Goal: Transaction & Acquisition: Purchase product/service

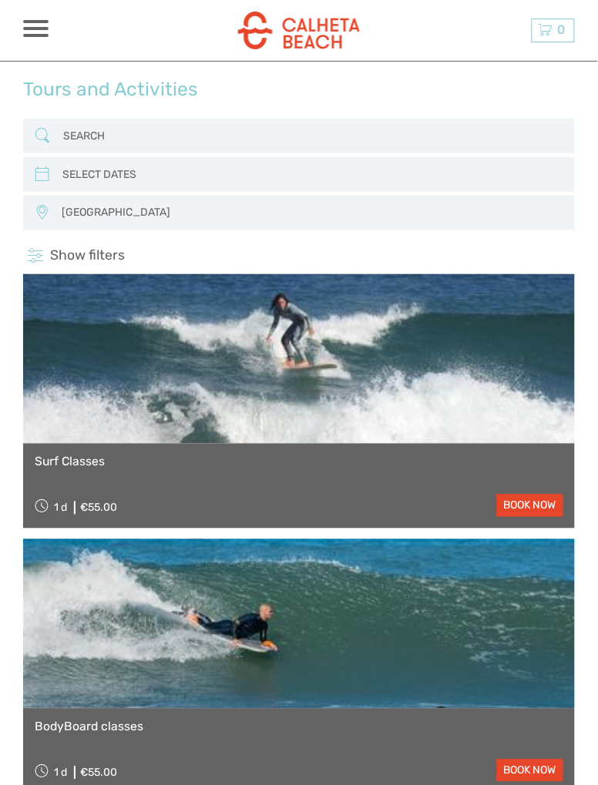
click at [85, 133] on input "search" at bounding box center [298, 135] width 482 height 25
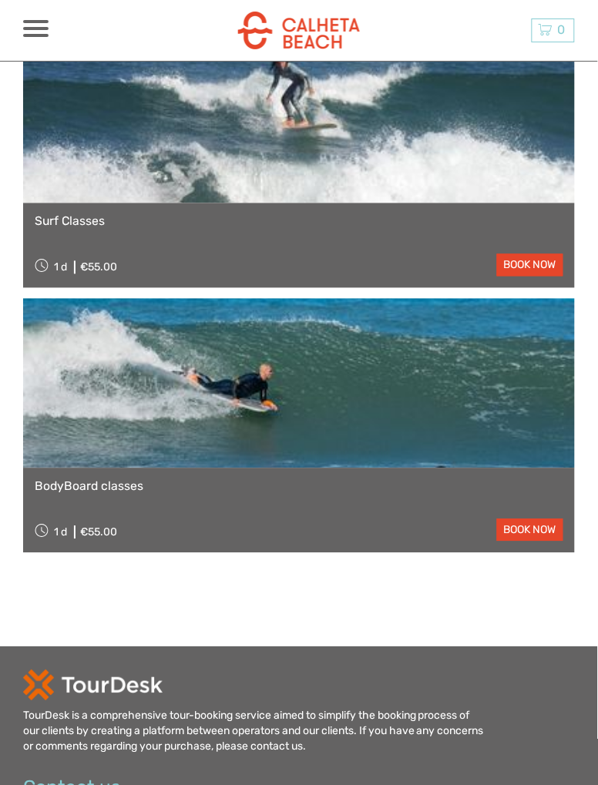
scroll to position [129, 0]
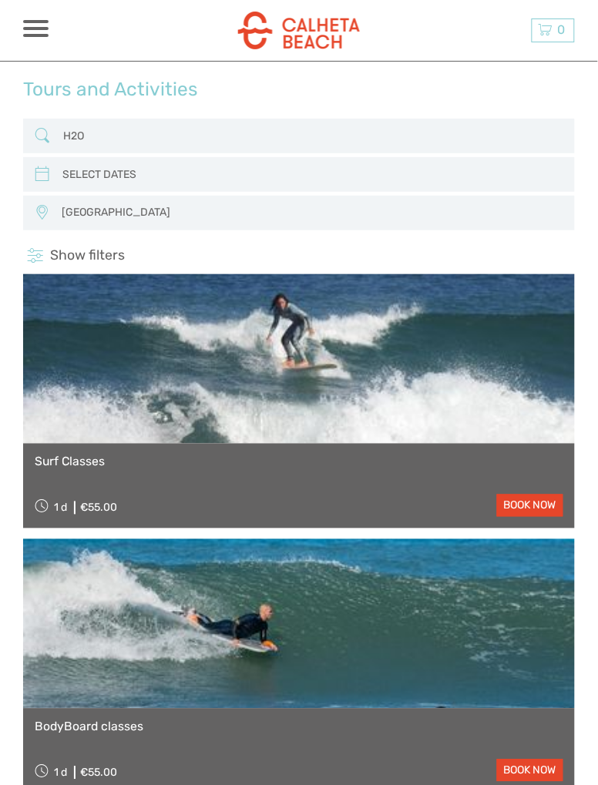
type input "H2O"
click at [96, 180] on input "search" at bounding box center [297, 174] width 482 height 25
type input "05/09/2025"
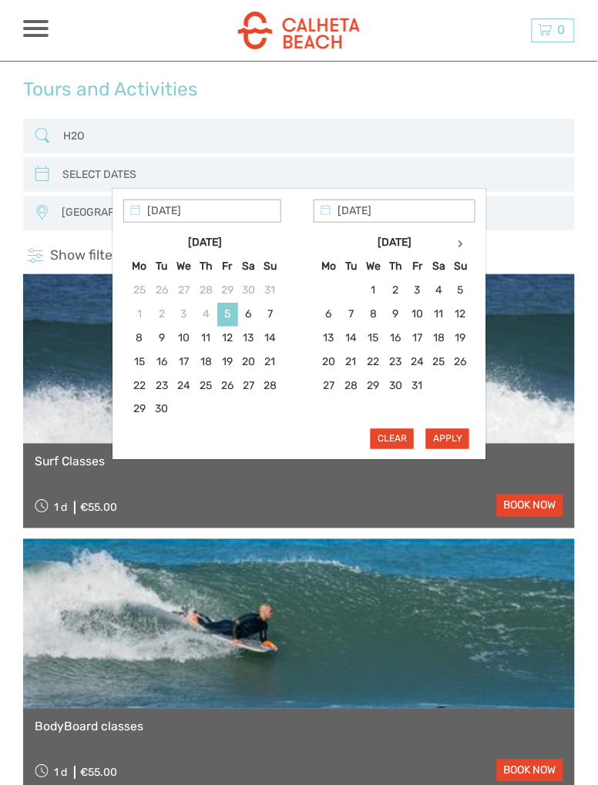
type input "06/09/2025"
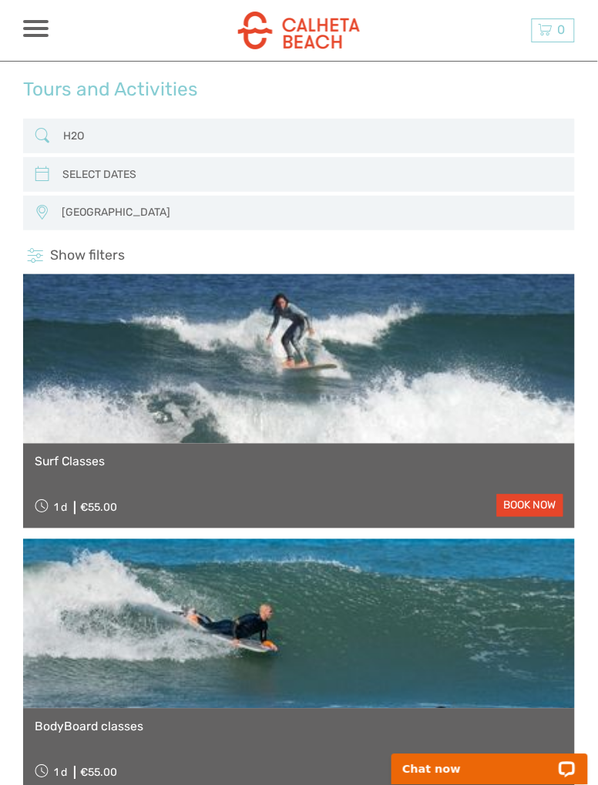
click at [106, 260] on span "Show filters" at bounding box center [87, 255] width 75 height 18
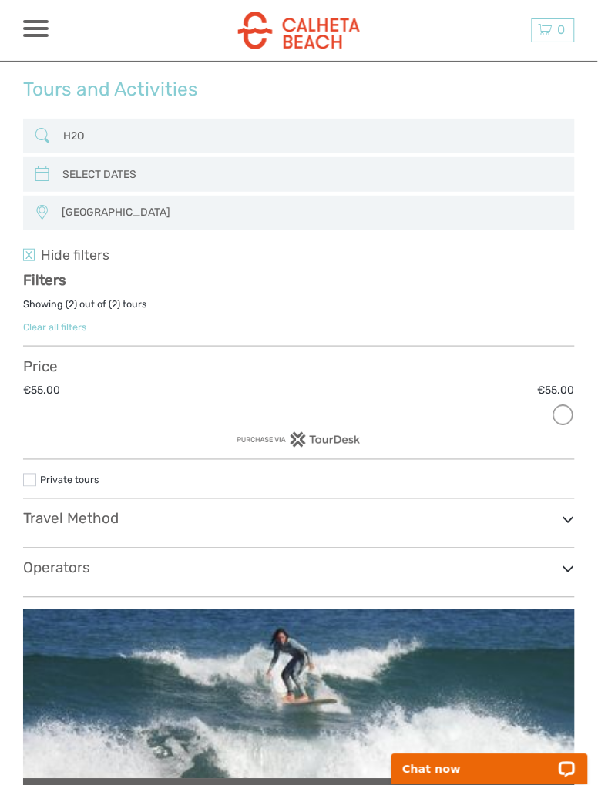
click at [117, 146] on input "H2O" at bounding box center [298, 135] width 482 height 25
type input "H"
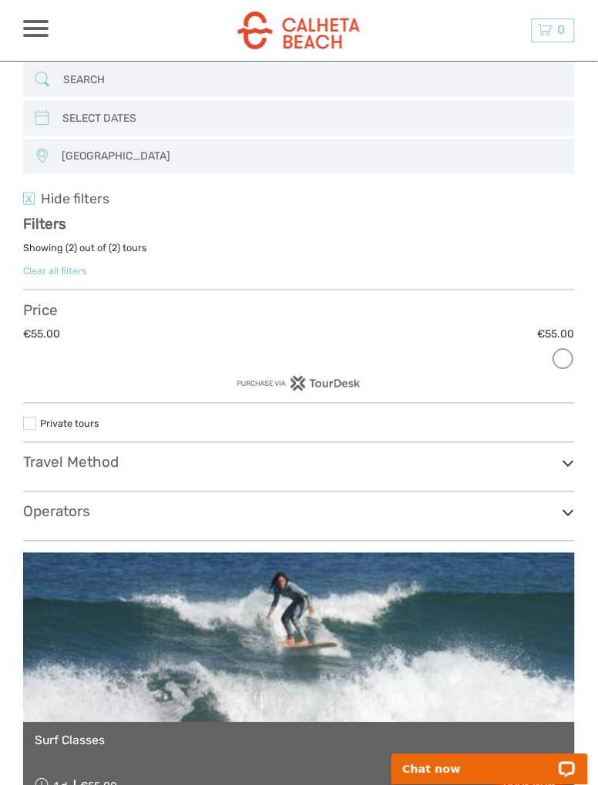
scroll to position [56, 0]
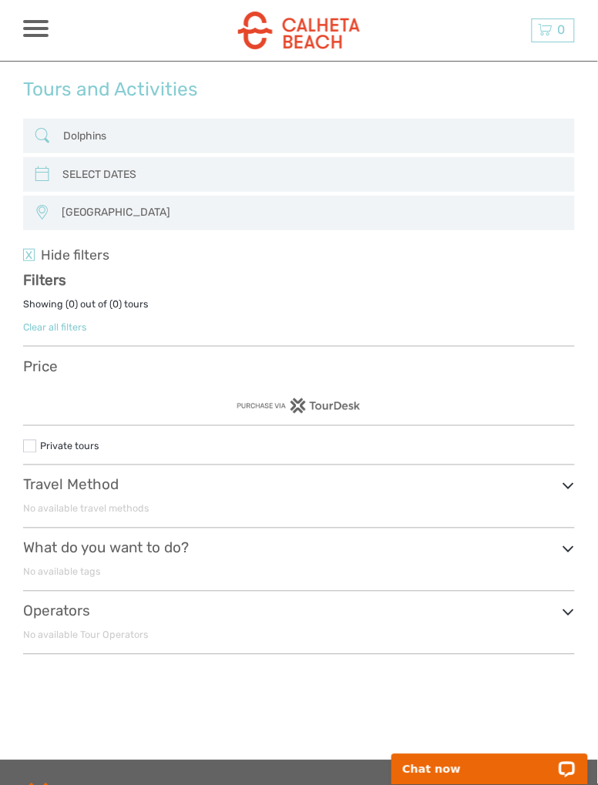
type input "Dolphins"
click at [119, 178] on input "search" at bounding box center [297, 174] width 482 height 25
type input "05/09/2025"
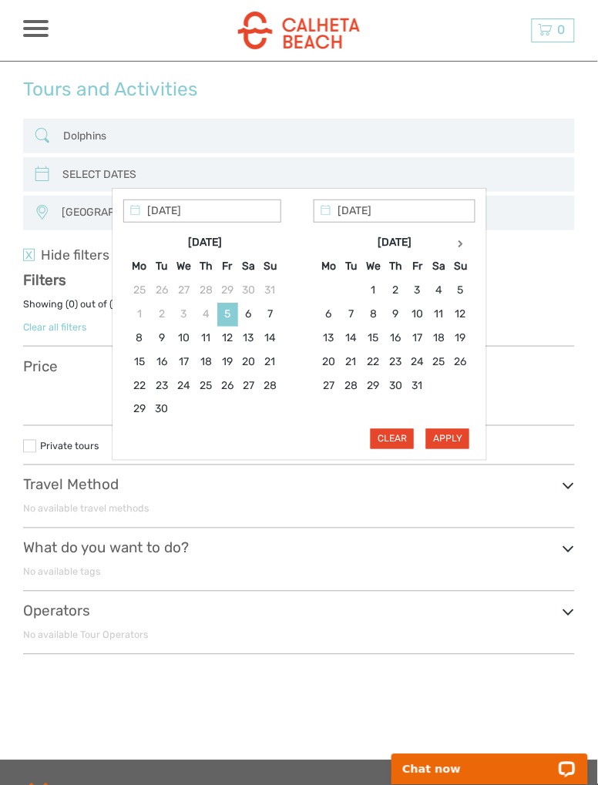
type input "06/09/2025"
click at [452, 444] on div "Apply Clear" at bounding box center [299, 324] width 352 height 250
click at [539, 398] on div at bounding box center [298, 405] width 551 height 15
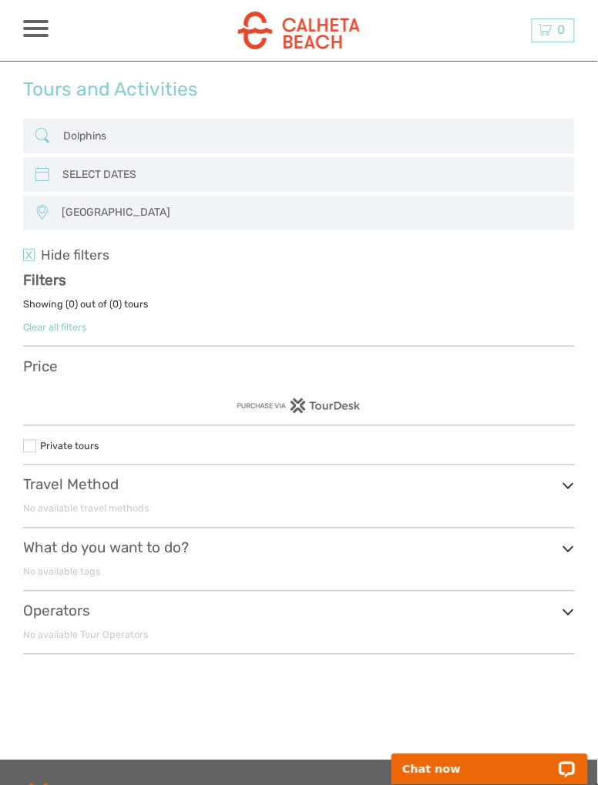
click at [112, 310] on label "0" at bounding box center [115, 304] width 6 height 14
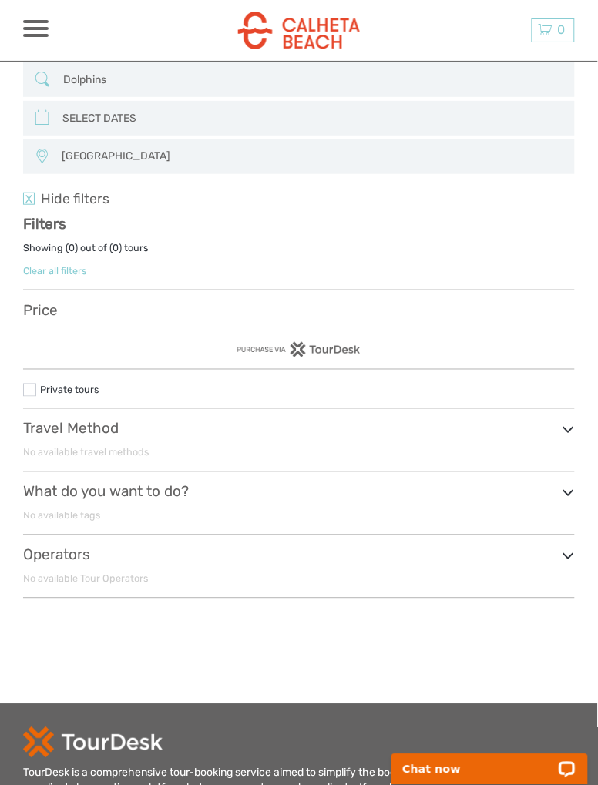
click at [134, 78] on input "Dolphins" at bounding box center [298, 79] width 482 height 25
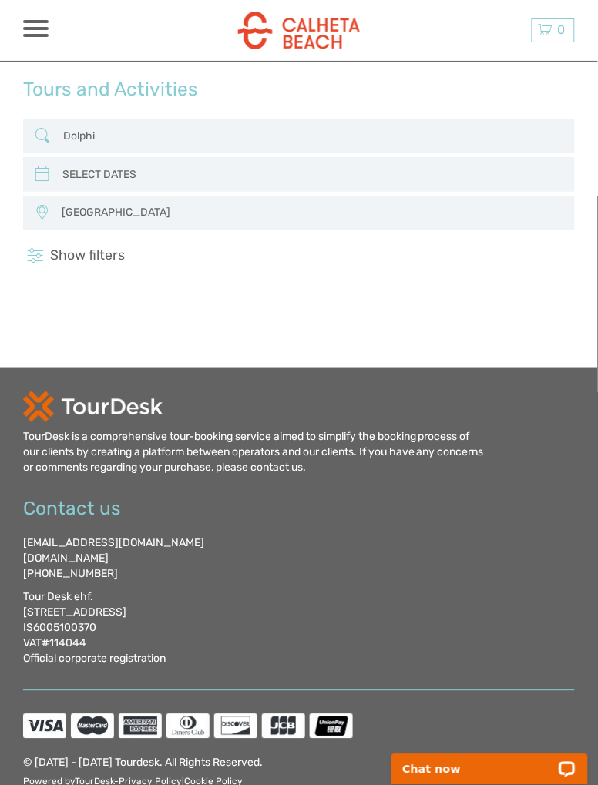
click at [111, 139] on input "Dolphi" at bounding box center [298, 135] width 482 height 25
type input "D"
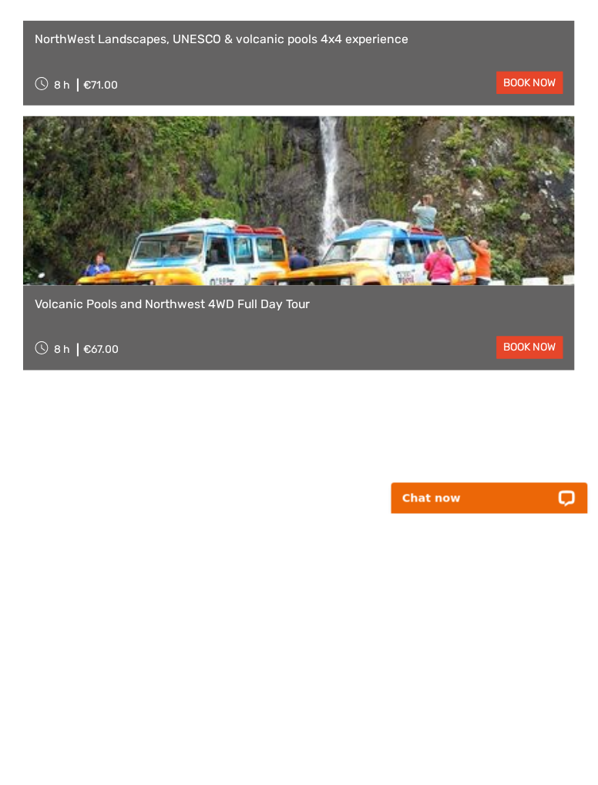
scroll to position [2275, 0]
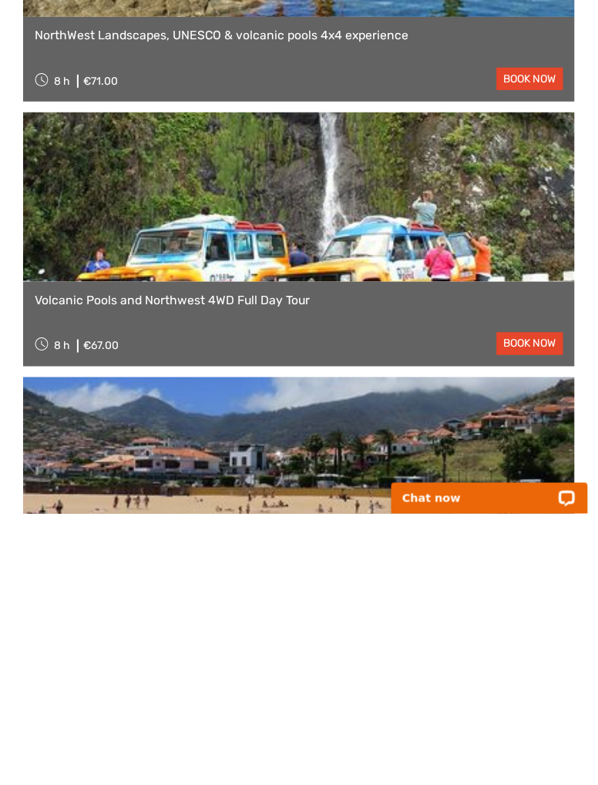
click at [70, 527] on link at bounding box center [298, 468] width 551 height 169
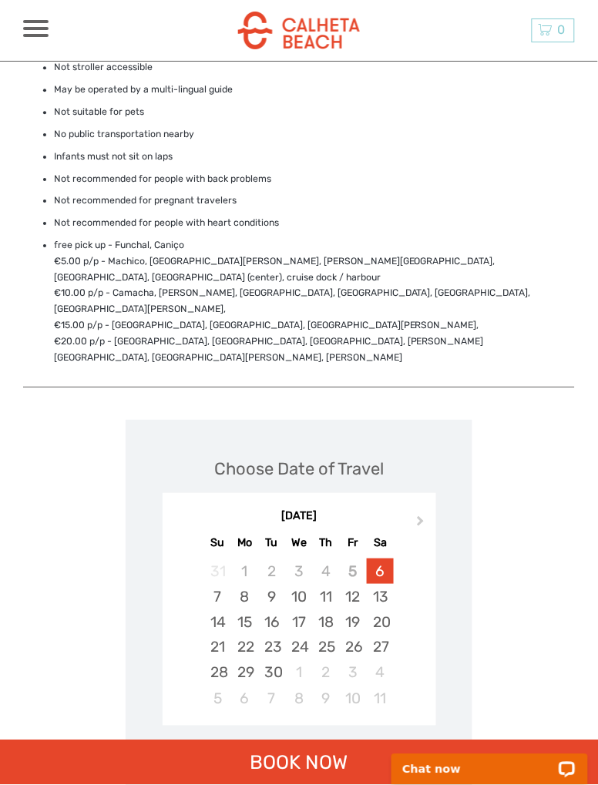
scroll to position [1414, 0]
click at [245, 609] on div "15" at bounding box center [244, 621] width 27 height 25
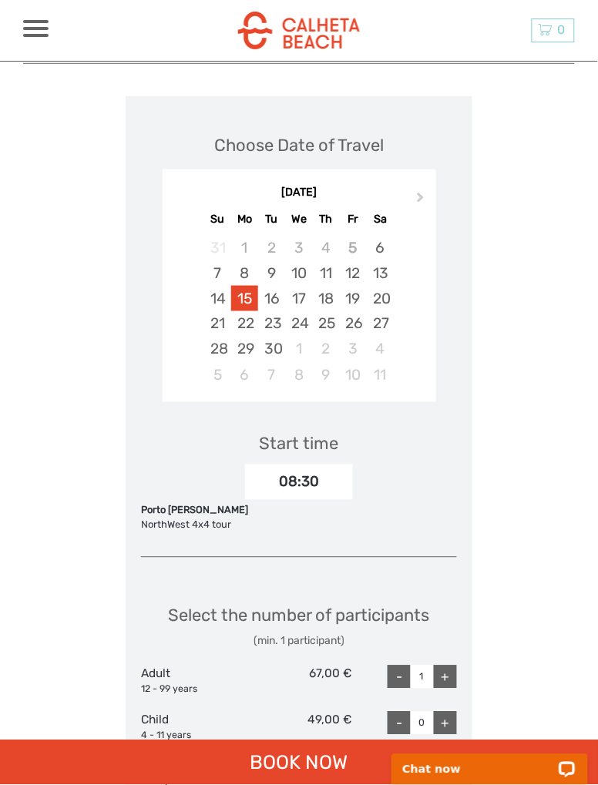
scroll to position [1735, 0]
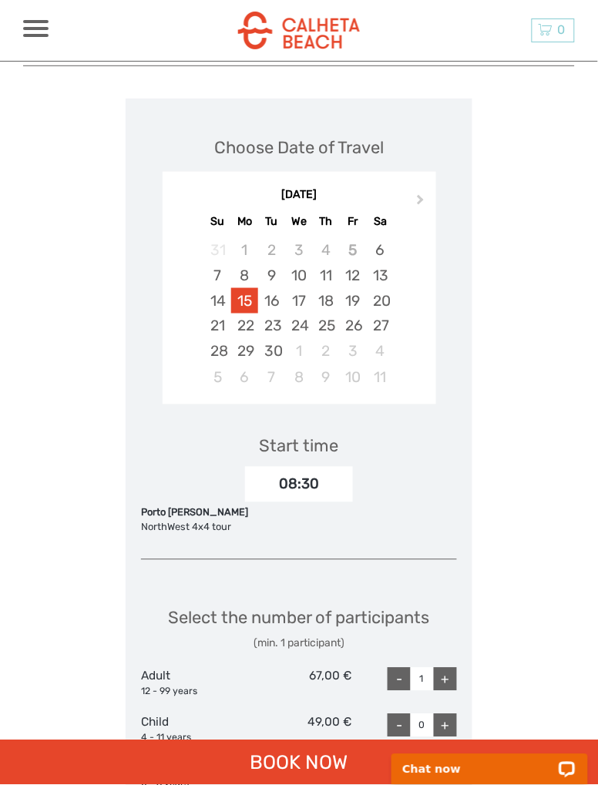
click at [444, 668] on div "+" at bounding box center [445, 679] width 23 height 23
type input "2"
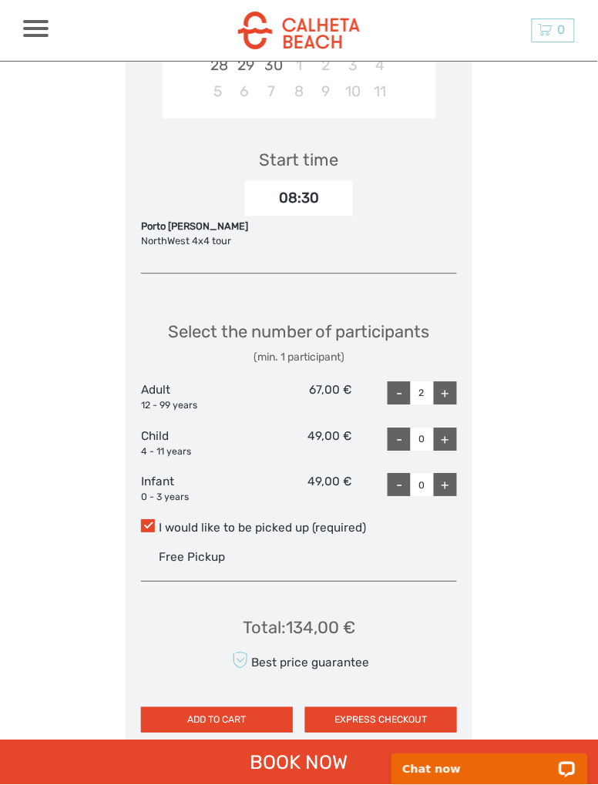
scroll to position [2025, 0]
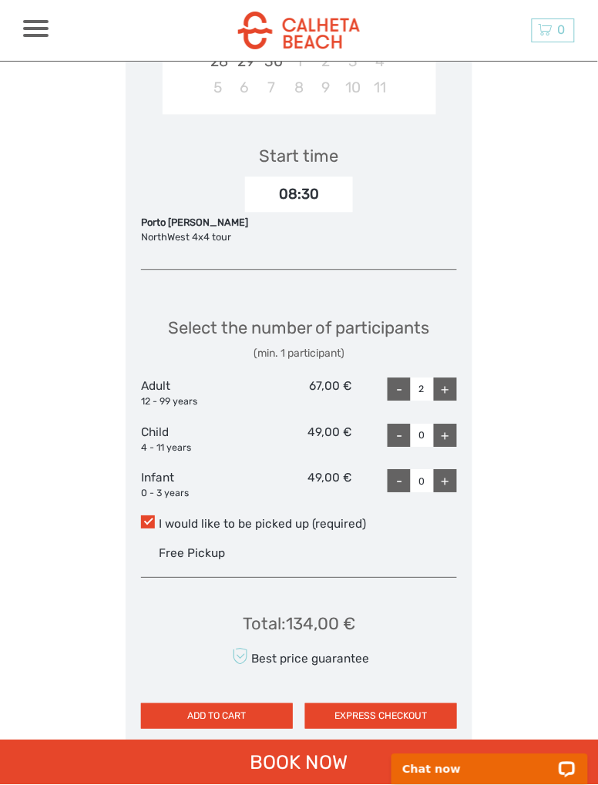
click at [357, 704] on button "EXPRESS CHECKOUT" at bounding box center [381, 716] width 152 height 25
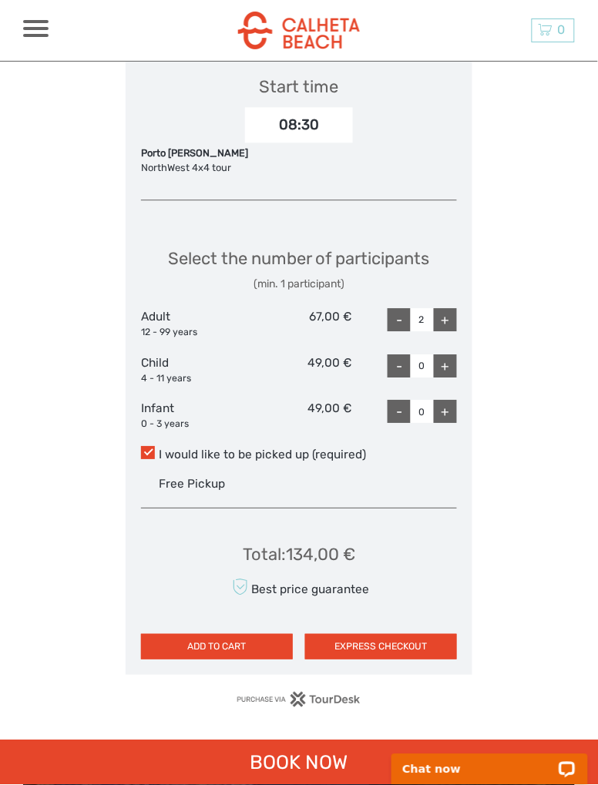
scroll to position [2099, 0]
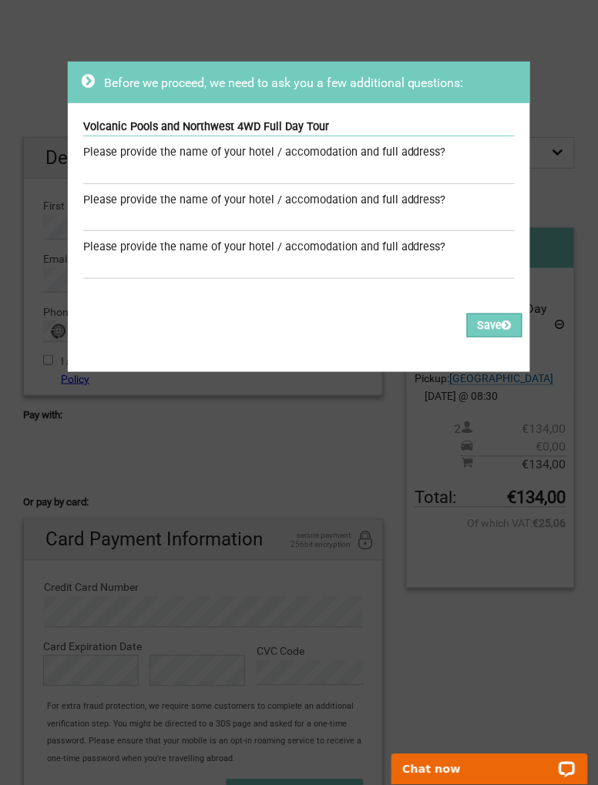
click at [485, 324] on button "Save" at bounding box center [494, 325] width 55 height 24
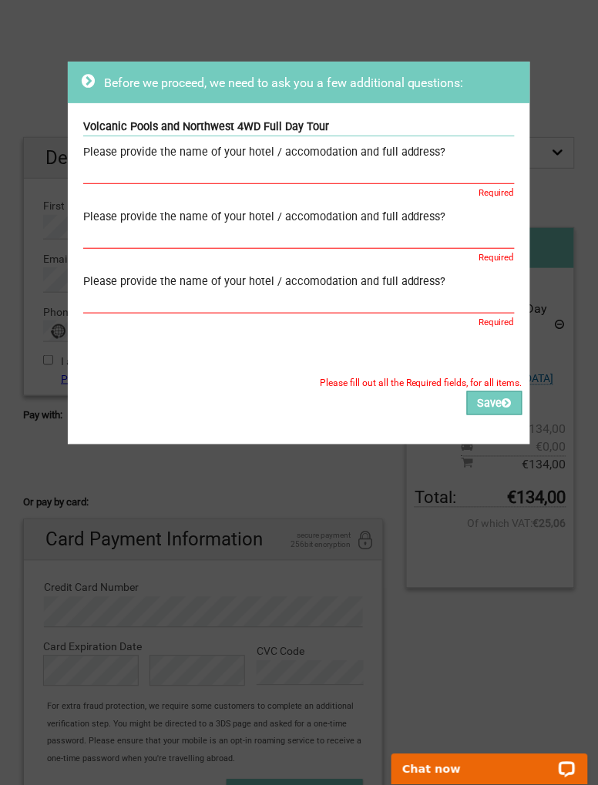
click at [488, 411] on button "Save" at bounding box center [494, 403] width 55 height 24
click at [54, 62] on div "Before we proceed, we need to ask you a few additional questions: Volcanic Pool…" at bounding box center [299, 392] width 598 height 785
click at [93, 89] on div "Before we proceed, we need to ask you a few additional questions:" at bounding box center [299, 82] width 434 height 18
click at [79, 85] on div "Before we proceed, we need to ask you a few additional questions:" at bounding box center [299, 83] width 462 height 42
click at [43, 99] on div "Before we proceed, we need to ask you a few additional questions: Volcanic Pool…" at bounding box center [299, 392] width 598 height 785
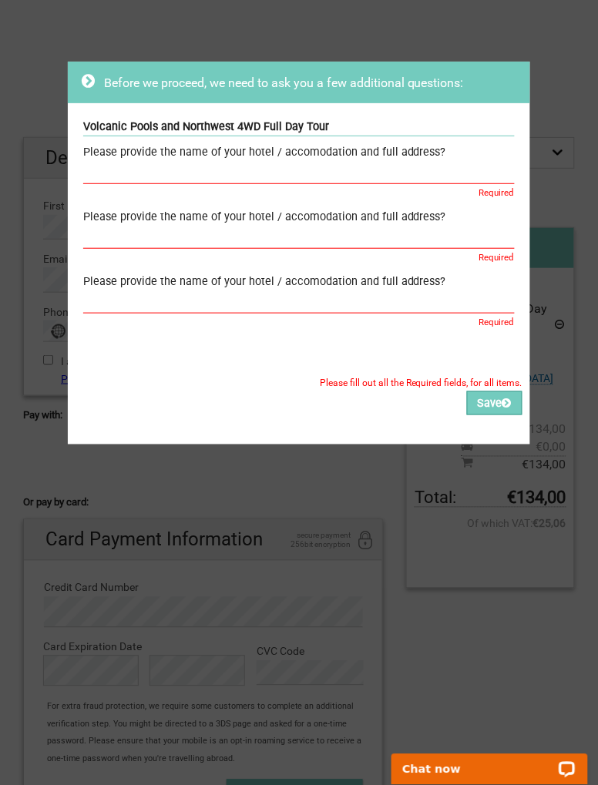
click at [39, 101] on div "Before we proceed, we need to ask you a few additional questions: Volcanic Pool…" at bounding box center [299, 392] width 598 height 785
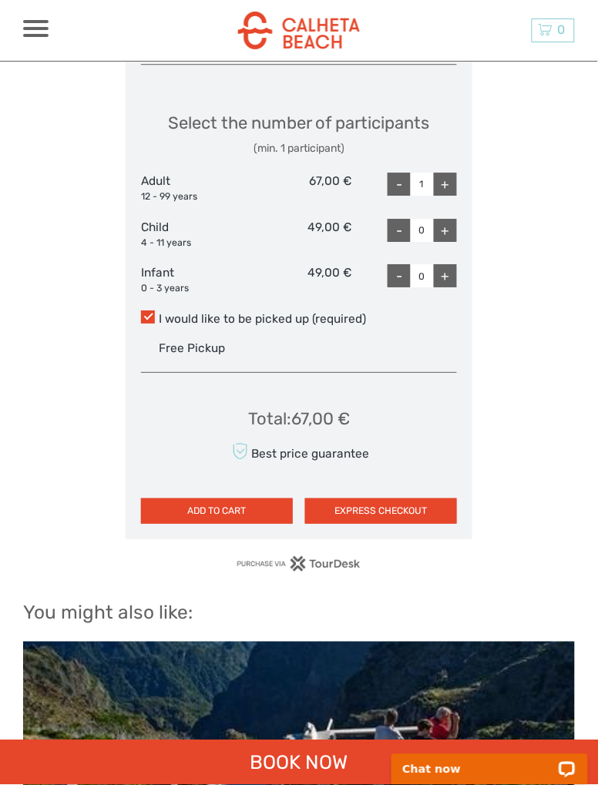
click at [285, 601] on h2 "You might also like:" at bounding box center [298, 612] width 551 height 22
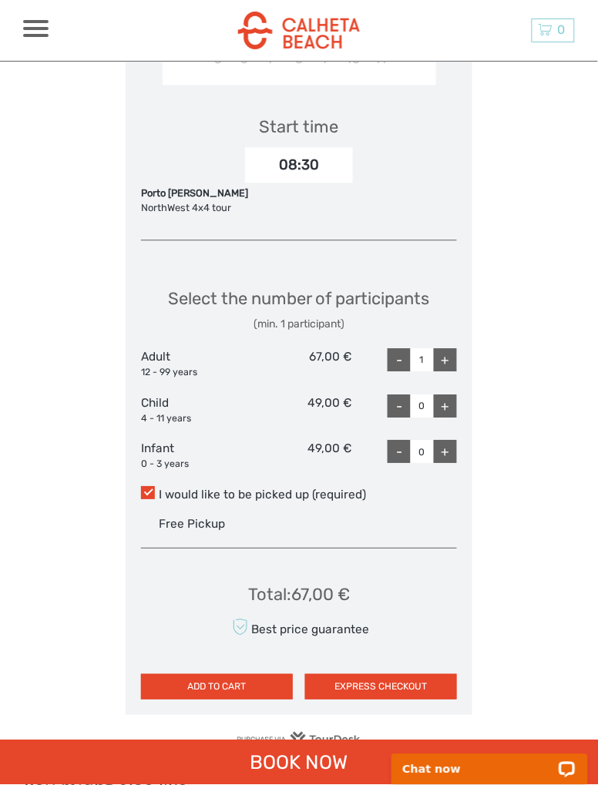
scroll to position [2052, 0]
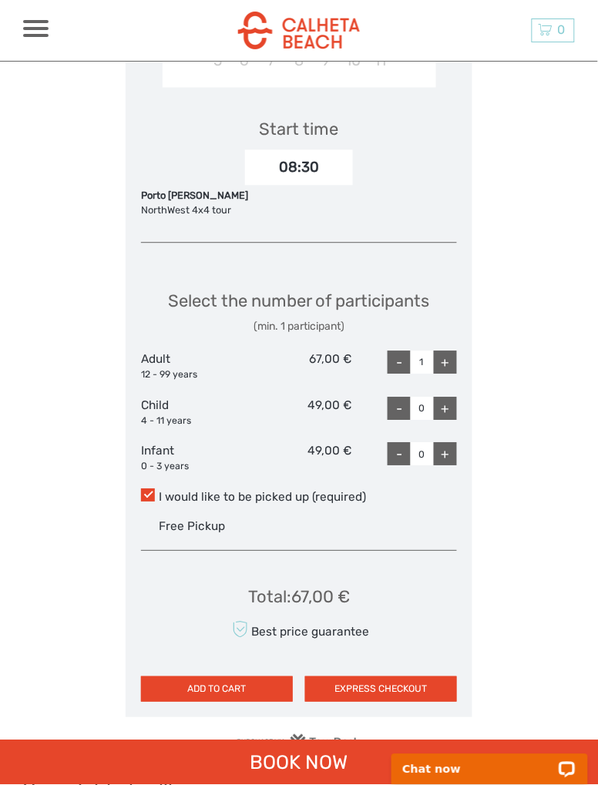
click at [407, 351] on div "-" at bounding box center [398, 362] width 23 height 23
type input "0"
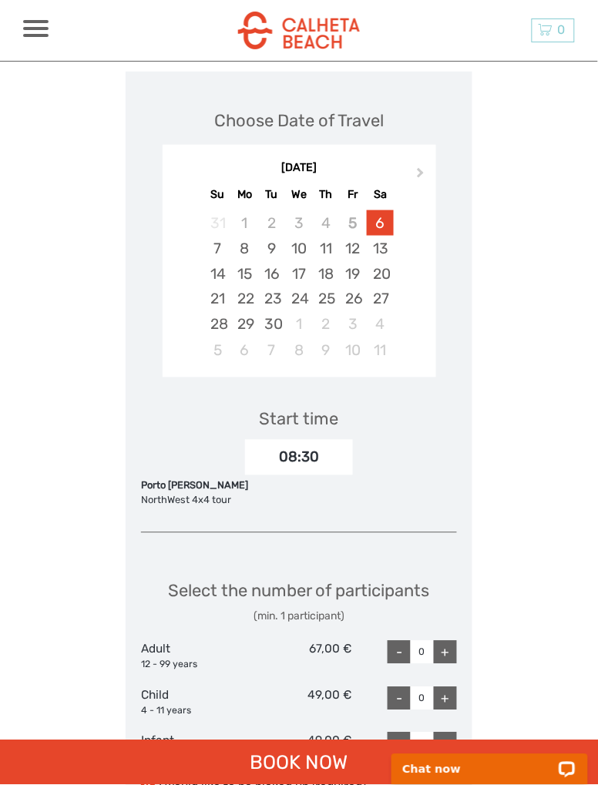
scroll to position [1762, 0]
click at [149, 779] on span at bounding box center [148, 785] width 14 height 13
click at [159, 782] on input "I would like to be picked up (required)" at bounding box center [159, 782] width 0 height 0
click at [154, 779] on label "I would like to be picked up (required)" at bounding box center [299, 787] width 316 height 17
click at [159, 782] on input "I would like to be picked up (required)" at bounding box center [159, 782] width 0 height 0
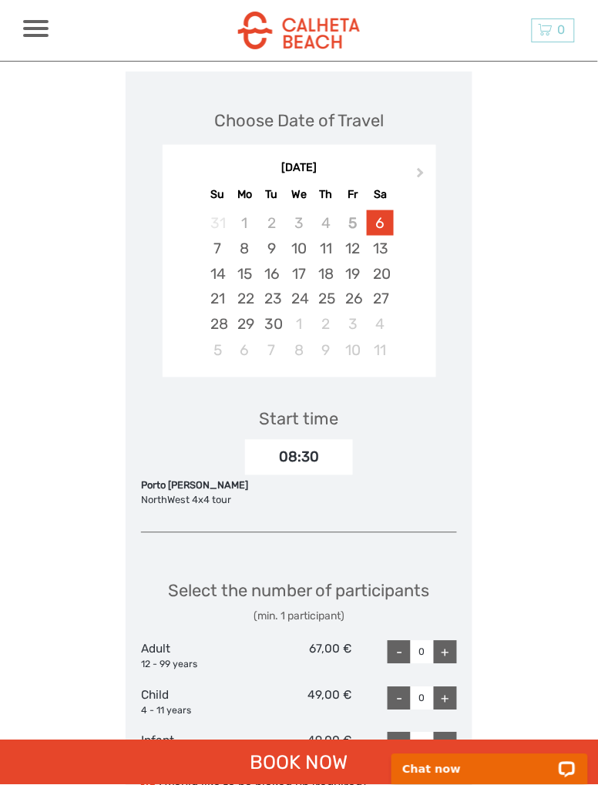
click at [149, 779] on span at bounding box center [148, 785] width 14 height 13
click at [159, 782] on input "I would like to be picked up (required)" at bounding box center [159, 782] width 0 height 0
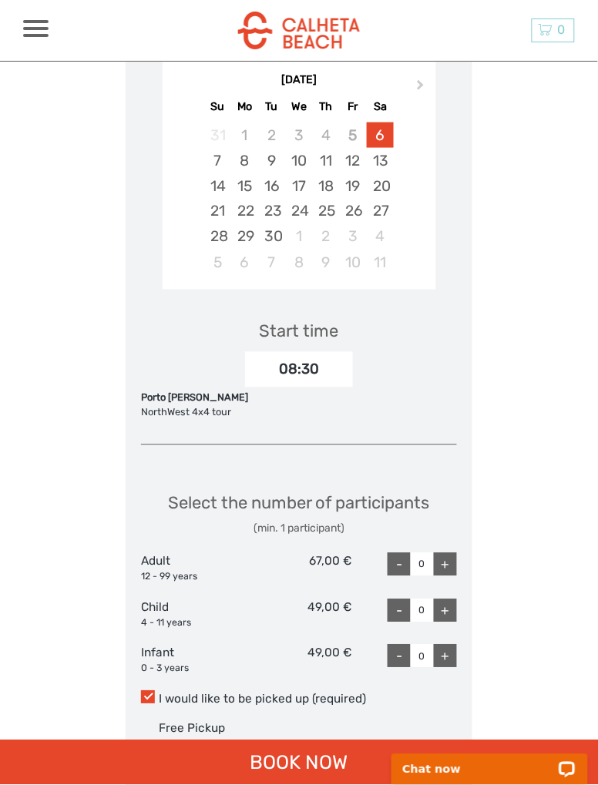
scroll to position [1847, 0]
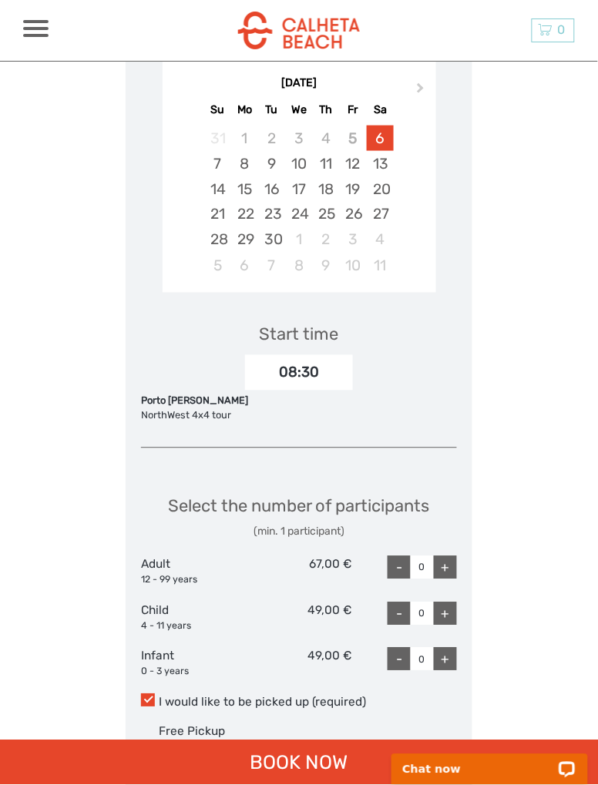
click at [146, 694] on span at bounding box center [148, 700] width 14 height 13
click at [159, 697] on input "I would like to be picked up (required)" at bounding box center [159, 697] width 0 height 0
click at [152, 694] on span at bounding box center [148, 700] width 14 height 13
click at [159, 697] on input "I would like to be picked up (required)" at bounding box center [159, 697] width 0 height 0
click at [196, 720] on div "Free Pickup" at bounding box center [308, 732] width 298 height 24
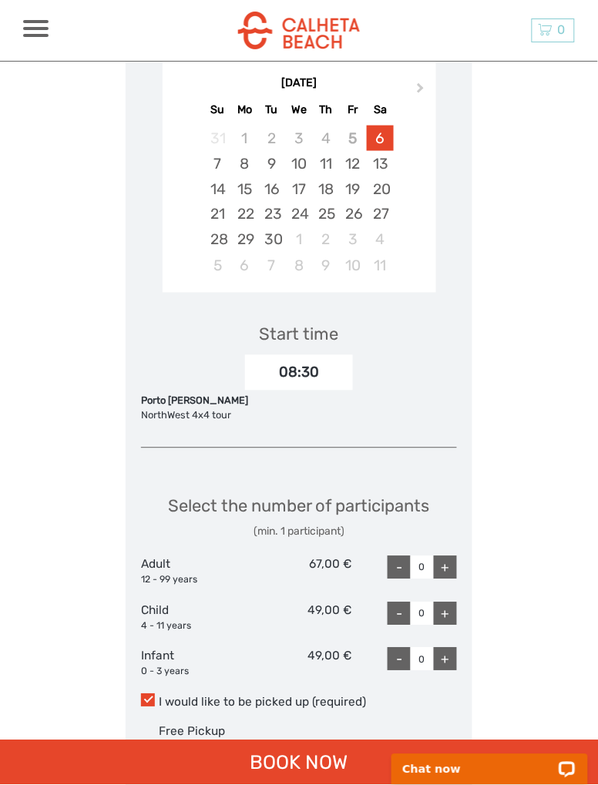
click at [159, 697] on input "I would like to be picked up (required)" at bounding box center [159, 697] width 0 height 0
click at [202, 720] on div "Free Pickup" at bounding box center [308, 732] width 298 height 24
click at [159, 697] on input "I would like to be picked up (required)" at bounding box center [159, 697] width 0 height 0
click at [142, 694] on span at bounding box center [148, 700] width 14 height 13
click at [159, 697] on input "I would like to be picked up (required)" at bounding box center [159, 697] width 0 height 0
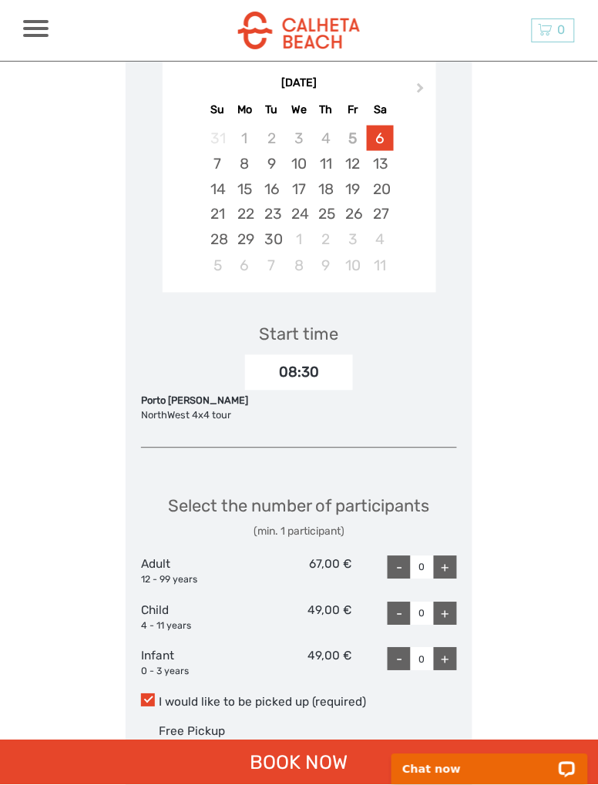
click at [149, 694] on span at bounding box center [148, 700] width 14 height 13
click at [159, 697] on input "I would like to be picked up (required)" at bounding box center [159, 697] width 0 height 0
click at [149, 694] on span at bounding box center [148, 700] width 14 height 13
click at [159, 697] on input "I would like to be picked up (required)" at bounding box center [159, 697] width 0 height 0
click at [145, 694] on span at bounding box center [148, 700] width 14 height 13
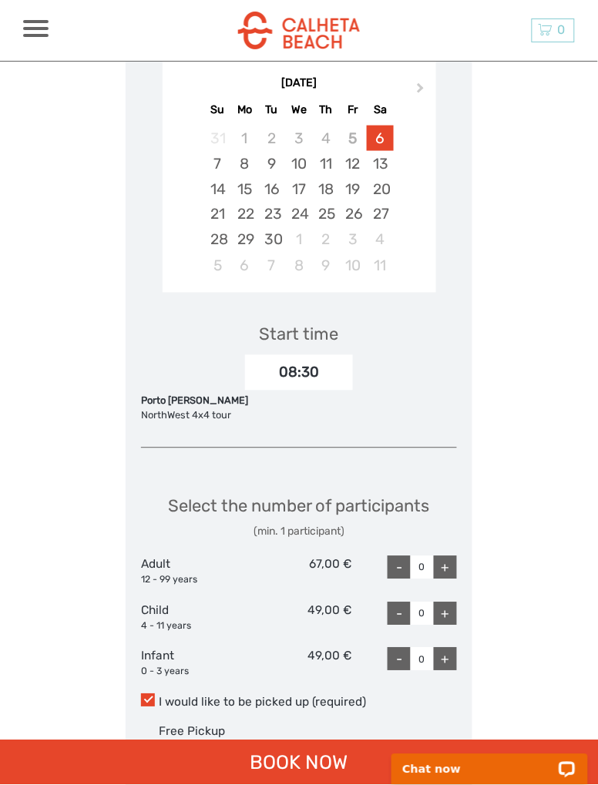
click at [159, 697] on input "I would like to be picked up (required)" at bounding box center [159, 697] width 0 height 0
click at [154, 694] on span at bounding box center [148, 700] width 14 height 13
click at [159, 697] on input "I would like to be picked up (required)" at bounding box center [159, 697] width 0 height 0
click at [173, 694] on label "I would like to be picked up (required)" at bounding box center [299, 702] width 316 height 17
click at [159, 697] on input "I would like to be picked up (required)" at bounding box center [159, 697] width 0 height 0
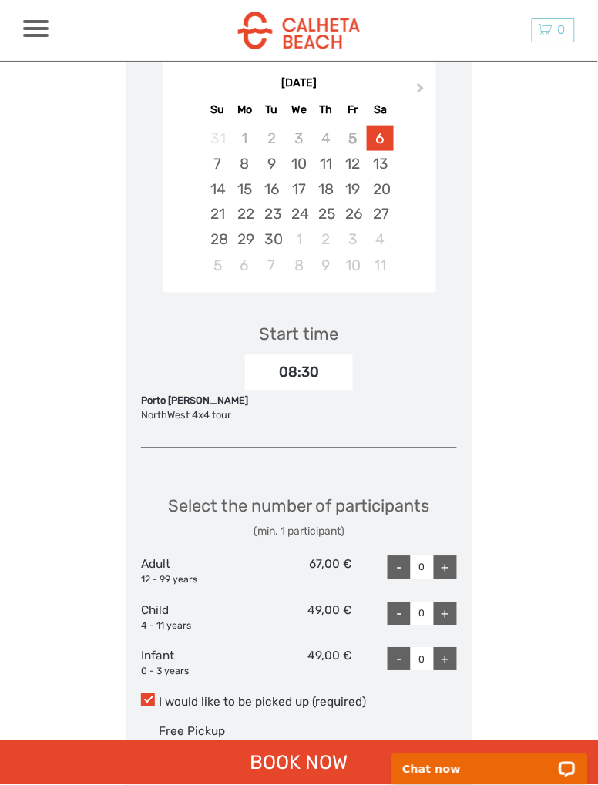
click at [163, 694] on label "I would like to be picked up (required)" at bounding box center [299, 702] width 316 height 17
click at [159, 697] on input "I would like to be picked up (required)" at bounding box center [159, 697] width 0 height 0
click at [444, 648] on div "+" at bounding box center [445, 659] width 23 height 23
click at [392, 648] on div "-" at bounding box center [398, 659] width 23 height 23
type input "0"
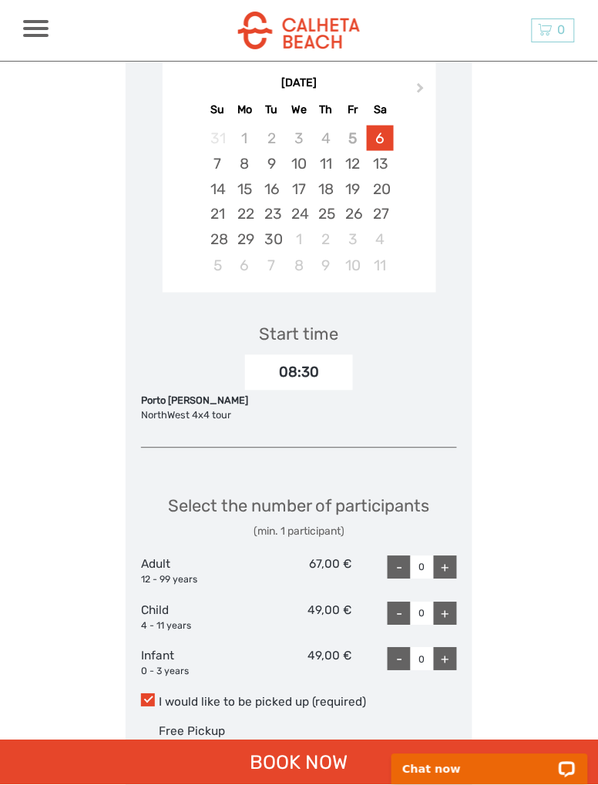
click at [149, 694] on span at bounding box center [148, 700] width 14 height 13
click at [159, 697] on input "I would like to be picked up (required)" at bounding box center [159, 697] width 0 height 0
click at [151, 694] on span at bounding box center [148, 700] width 14 height 13
click at [159, 697] on input "I would like to be picked up (required)" at bounding box center [159, 697] width 0 height 0
click at [153, 694] on span at bounding box center [148, 700] width 14 height 13
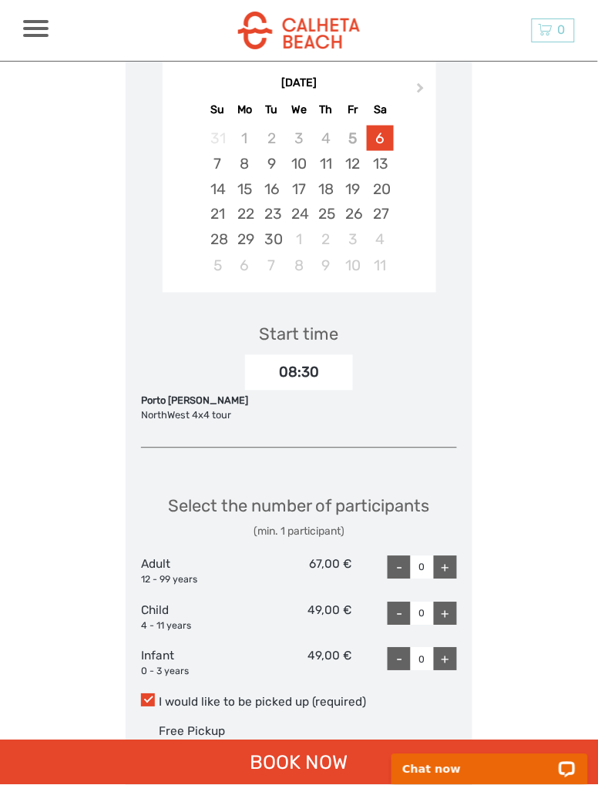
click at [159, 697] on input "I would like to be picked up (required)" at bounding box center [159, 697] width 0 height 0
click at [149, 694] on span at bounding box center [148, 700] width 14 height 13
click at [159, 697] on input "I would like to be picked up (required)" at bounding box center [159, 697] width 0 height 0
click at [151, 694] on span at bounding box center [148, 700] width 14 height 13
click at [159, 697] on input "I would like to be picked up (required)" at bounding box center [159, 697] width 0 height 0
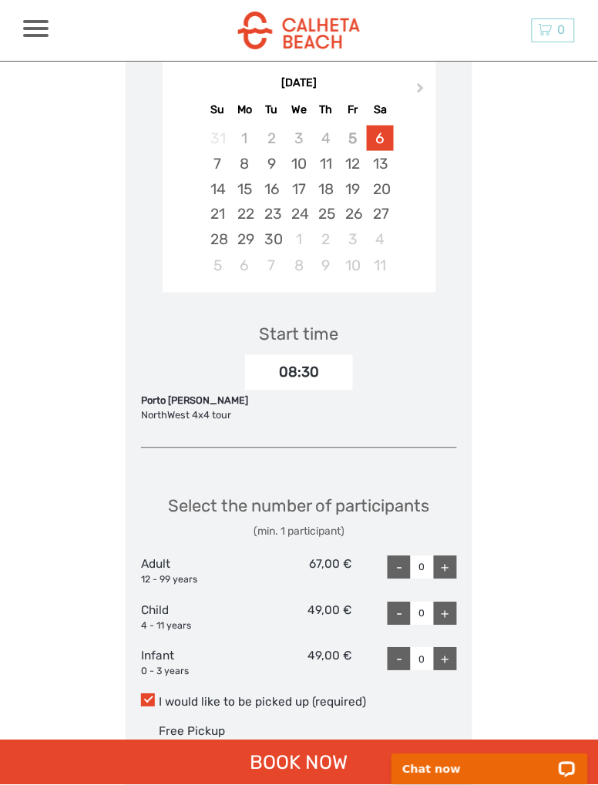
click at [142, 694] on span at bounding box center [148, 700] width 14 height 13
click at [159, 697] on input "I would like to be picked up (required)" at bounding box center [159, 697] width 0 height 0
click at [439, 556] on div "+" at bounding box center [445, 567] width 23 height 23
click at [149, 694] on span at bounding box center [148, 700] width 14 height 13
click at [159, 697] on input "I would like to be picked up (required)" at bounding box center [159, 697] width 0 height 0
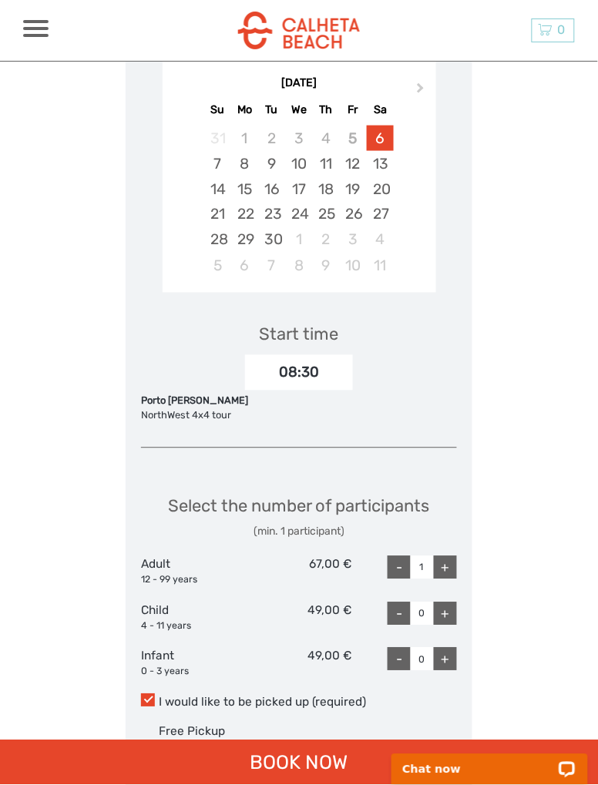
click at [146, 694] on span at bounding box center [148, 700] width 14 height 13
click at [159, 697] on input "I would like to be picked up (required)" at bounding box center [159, 697] width 0 height 0
click at [141, 694] on span at bounding box center [148, 700] width 14 height 13
click at [159, 697] on input "I would like to be picked up (required)" at bounding box center [159, 697] width 0 height 0
click at [142, 694] on span at bounding box center [148, 700] width 14 height 13
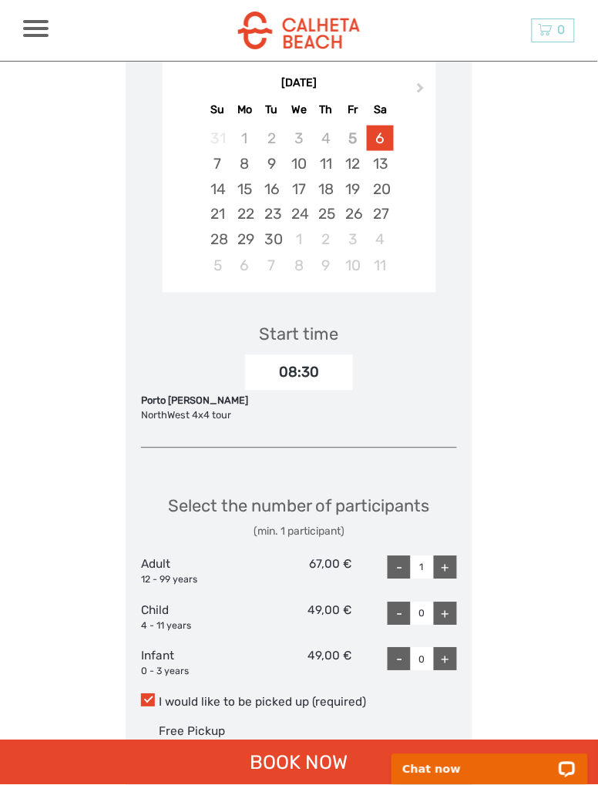
click at [159, 697] on input "I would like to be picked up (required)" at bounding box center [159, 697] width 0 height 0
click at [153, 694] on span at bounding box center [148, 700] width 14 height 13
click at [159, 697] on input "I would like to be picked up (required)" at bounding box center [159, 697] width 0 height 0
click at [391, 556] on div "-" at bounding box center [398, 567] width 23 height 23
type input "0"
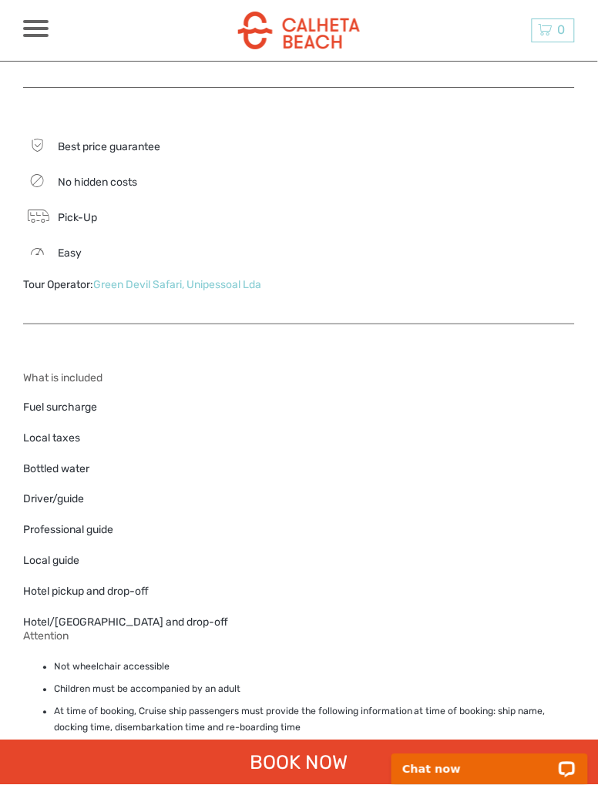
scroll to position [0, 0]
